Goal: Task Accomplishment & Management: Manage account settings

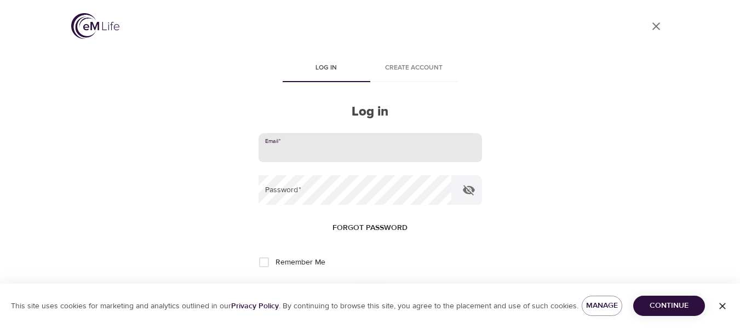
click at [299, 144] on input "email" at bounding box center [369, 148] width 223 height 30
type input "[EMAIL_ADDRESS][PERSON_NAME][DOMAIN_NAME]"
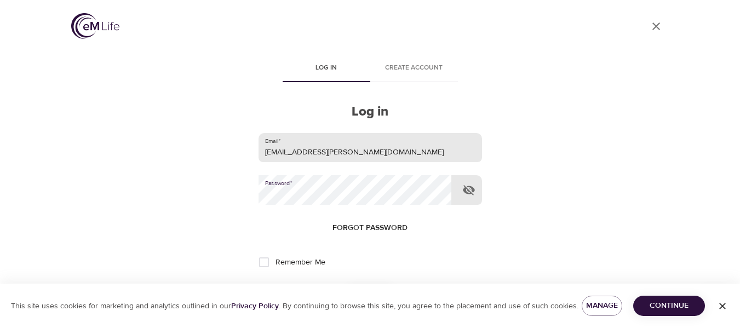
click at [343, 287] on button "Log in" at bounding box center [370, 298] width 54 height 23
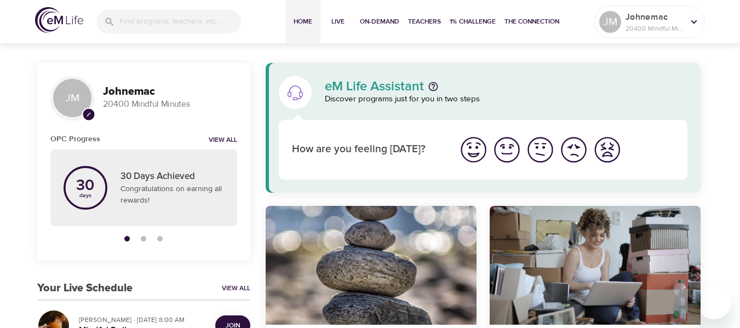
scroll to position [164, 0]
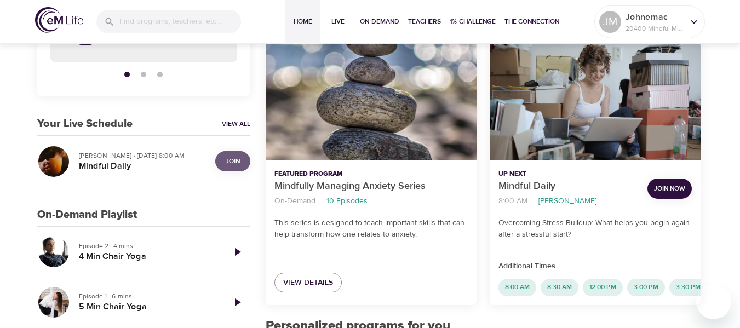
click at [244, 166] on button "Join" at bounding box center [232, 161] width 35 height 20
